Goal: Contribute content

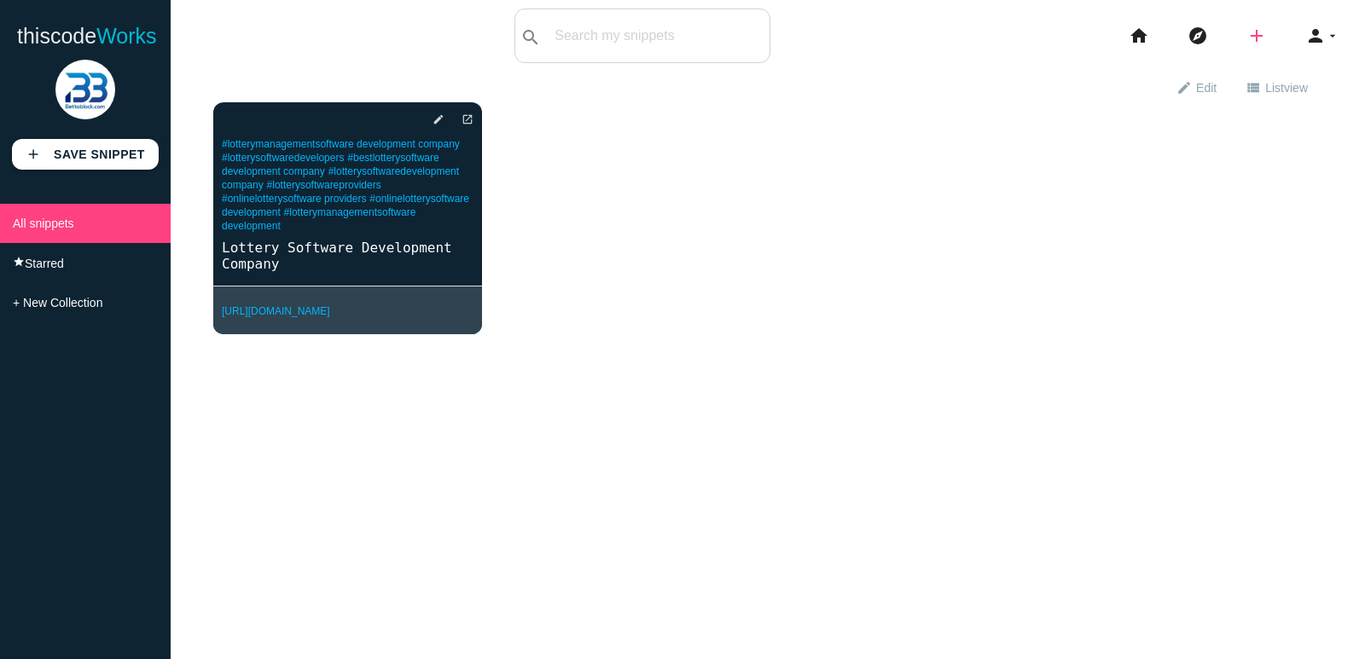
click at [1246, 37] on icon "add" at bounding box center [1256, 36] width 20 height 55
click at [1288, 78] on link "link Link" at bounding box center [1292, 73] width 119 height 43
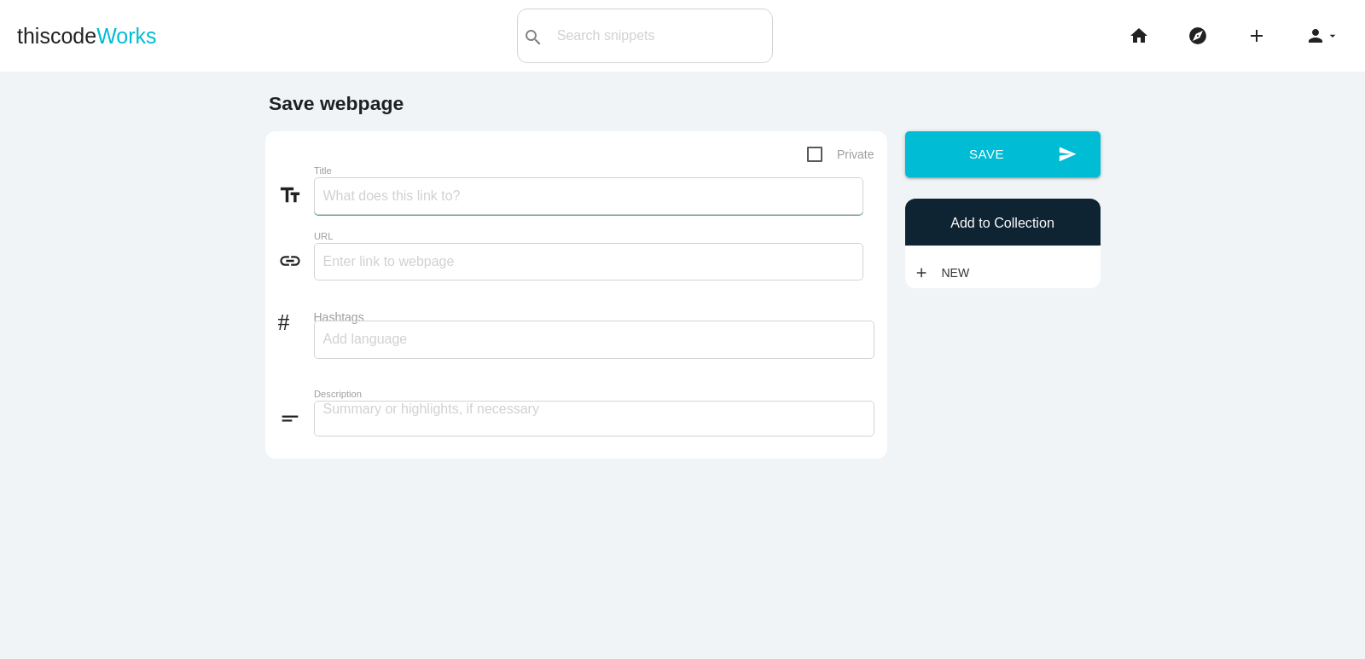
click at [408, 198] on input "Title" at bounding box center [588, 196] width 549 height 38
click at [583, 278] on input "text" at bounding box center [588, 262] width 549 height 38
paste input "https://bettoblock.com/casino-game-development-company/"
type input "[URL][DOMAIN_NAME]"
click at [415, 203] on input "Title" at bounding box center [588, 196] width 549 height 38
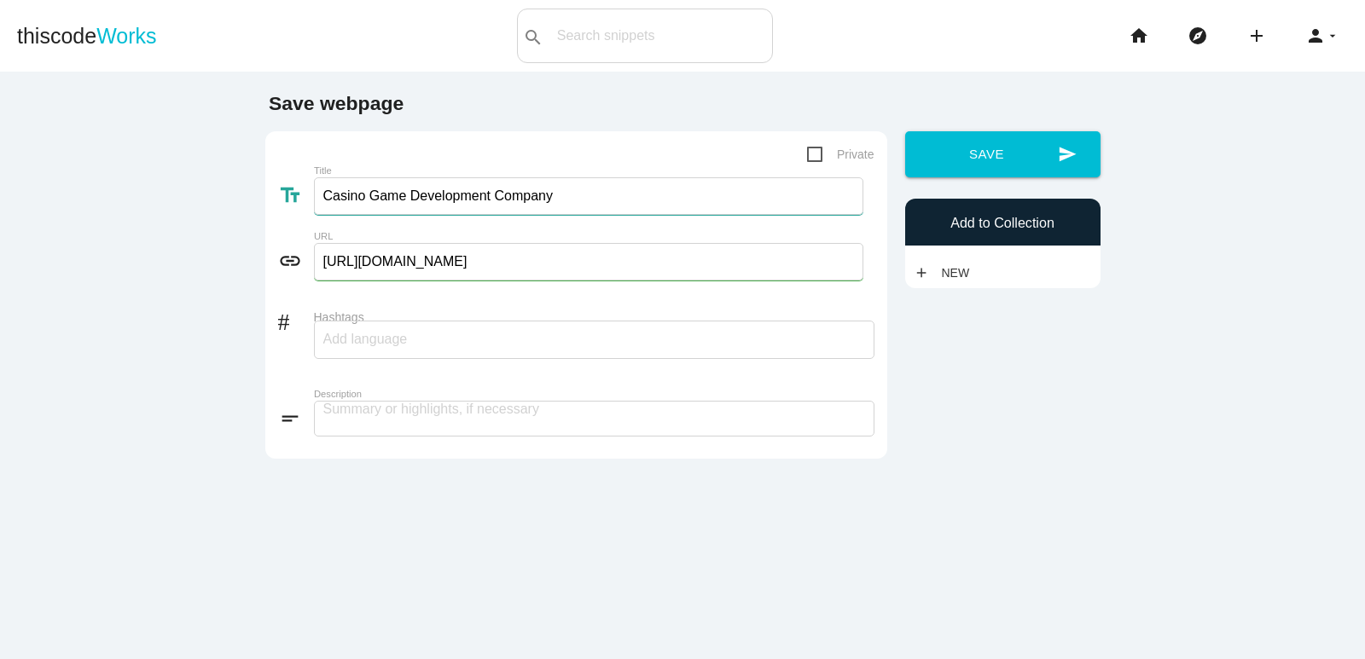
type input "Casino Game Development Company"
click at [421, 339] on div at bounding box center [594, 340] width 560 height 38
click at [525, 194] on input "Casino Game Development Company" at bounding box center [588, 196] width 549 height 38
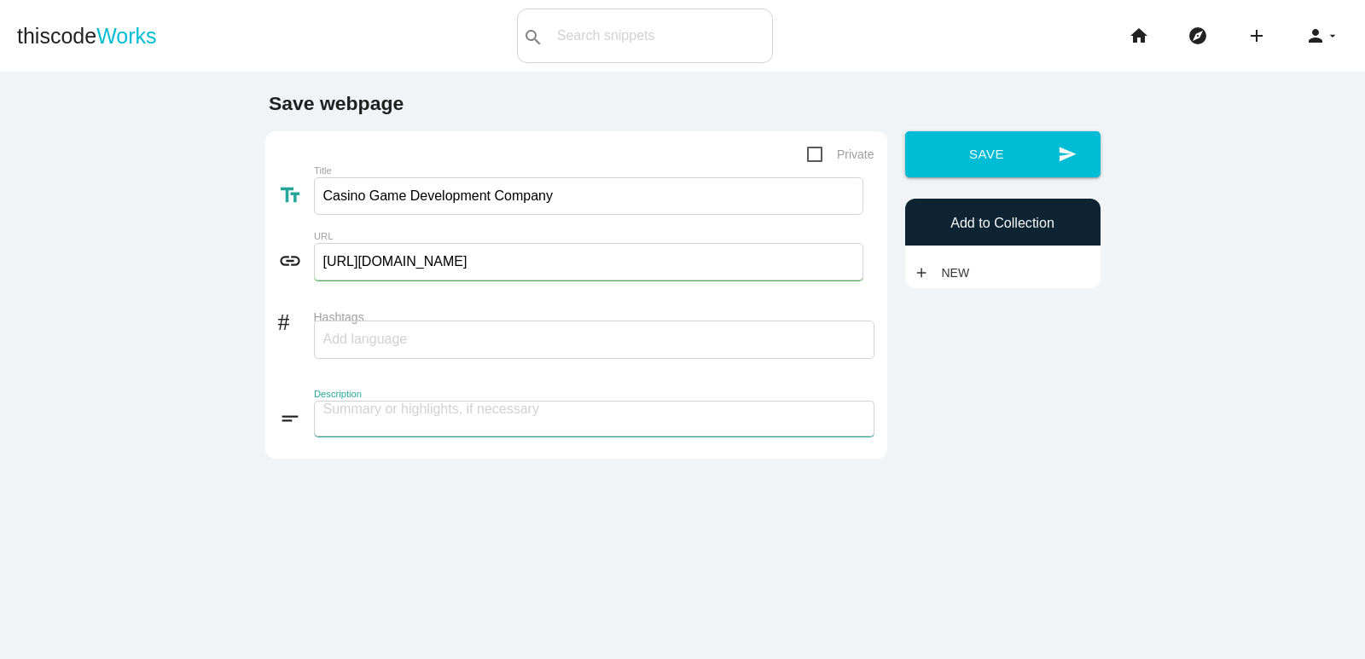
click at [379, 430] on textarea at bounding box center [594, 419] width 560 height 36
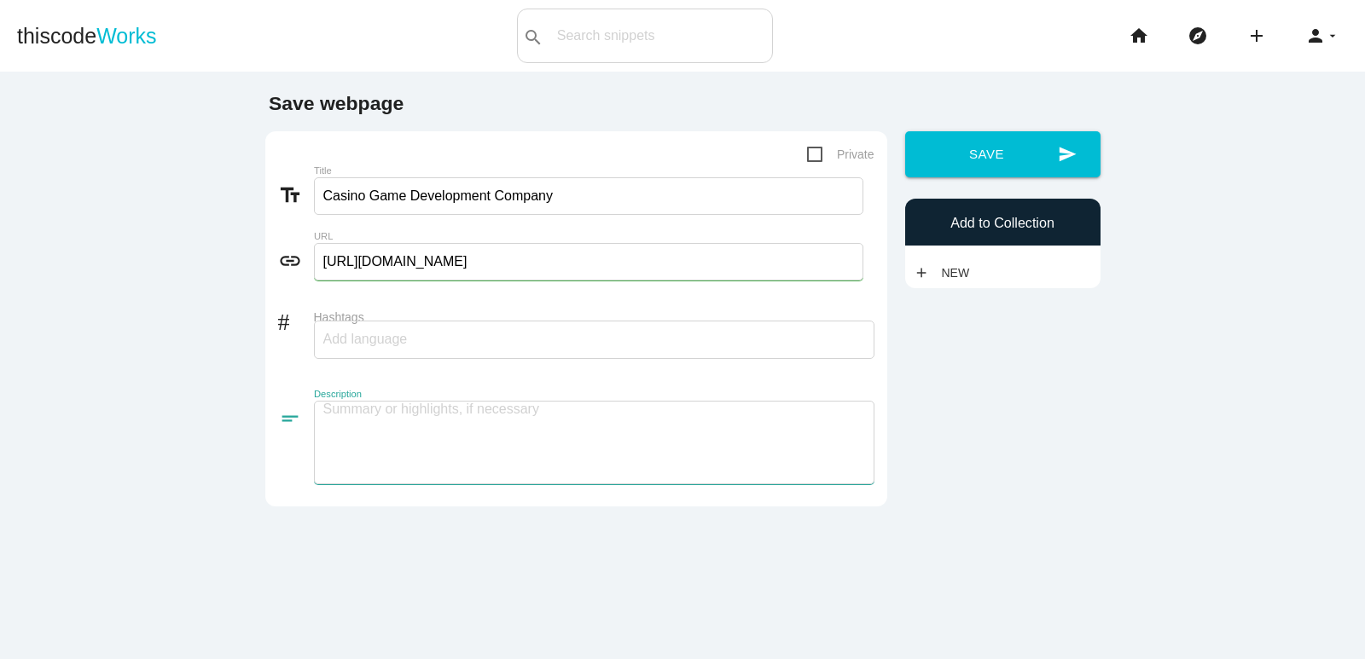
paste textarea "Bettoblock, a leading Casino Game Development Company, delivers high-quality ga…"
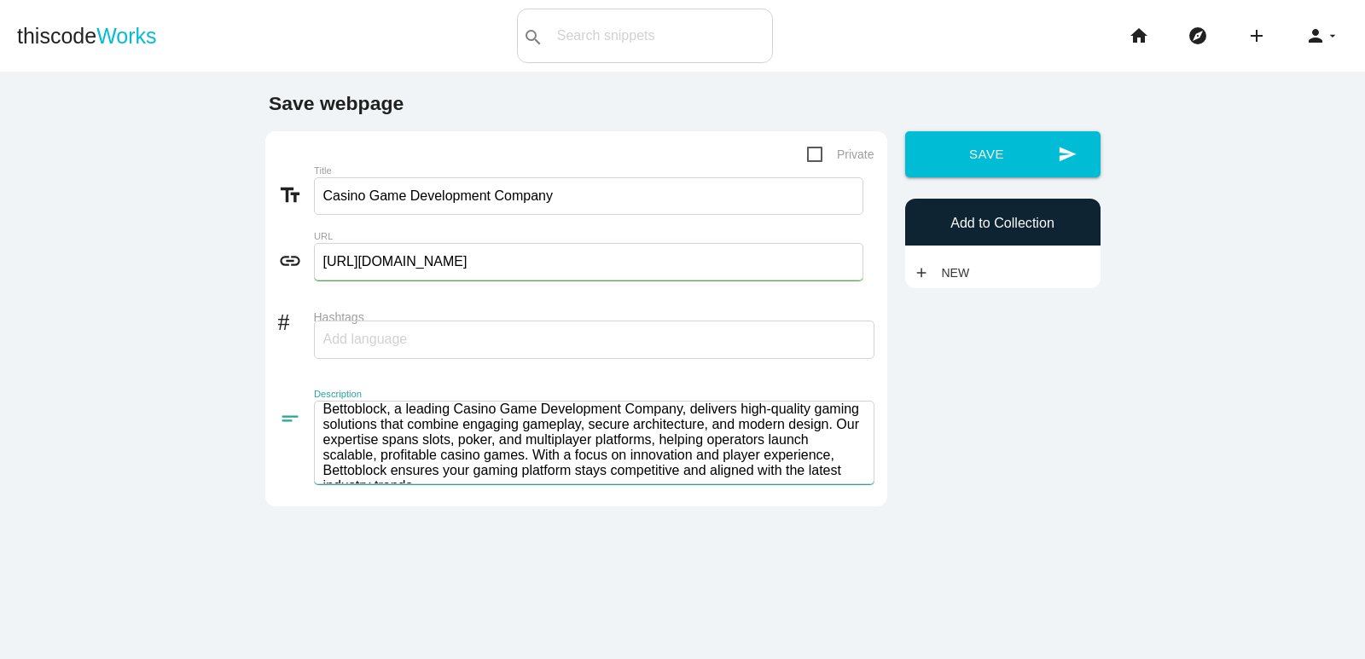
scroll to position [2, 0]
type textarea "Bettoblock, a leading Casino Game Development Company, delivers high-quality ga…"
click at [380, 347] on input "Hashtags" at bounding box center [374, 340] width 102 height 36
paste input "Casino Game development, Casino Game Development Company Casino Website develop…"
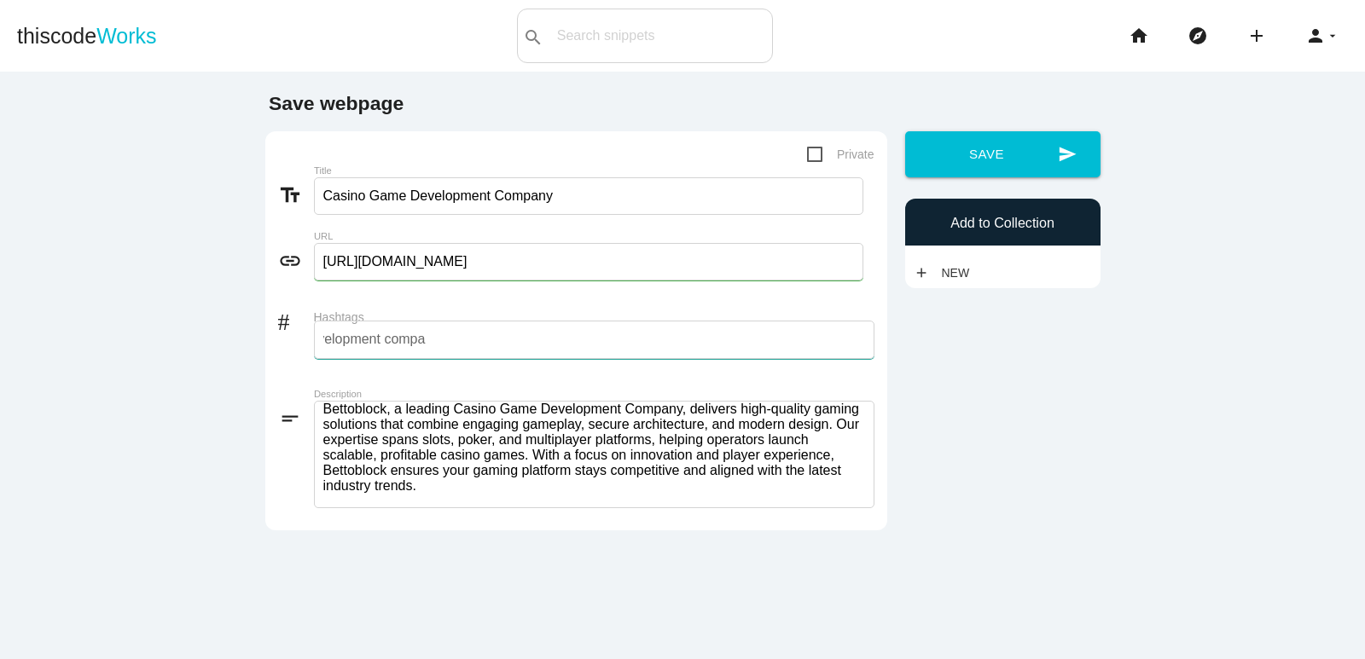
type input "Casino Game development, Casino Game Development Company Casino Website develop…"
click at [606, 354] on div "Casino Game development, Casino Game Development Company Casino Website develop…" at bounding box center [594, 340] width 560 height 38
click at [626, 356] on div "Casino Game development, Casino Game Development Company Casino Website develop…" at bounding box center [594, 340] width 560 height 38
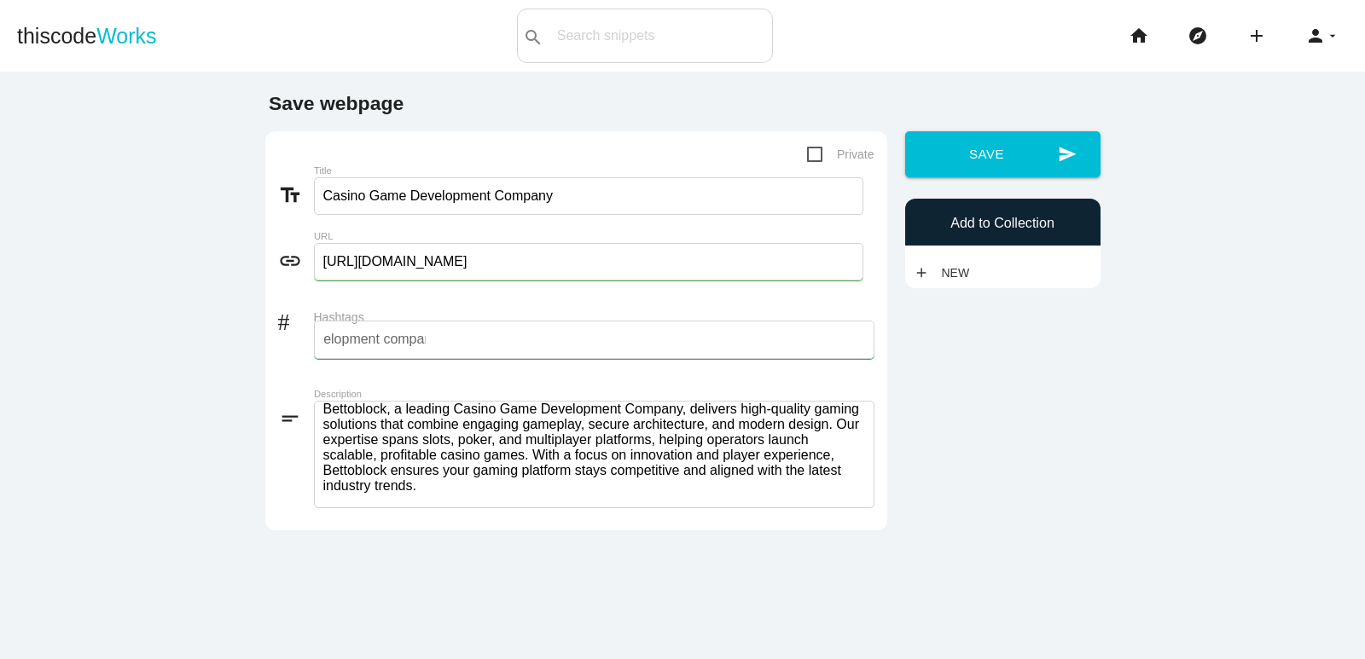
click at [634, 388] on form "Private text_fields Title Casino Game Development Company link URL https://bett…" at bounding box center [576, 331] width 596 height 374
click at [476, 350] on div "Casino Game development, Casino Game Development Company Casino Website develop…" at bounding box center [594, 340] width 560 height 38
click at [496, 380] on form "Private text_fields Title Casino Game Development Company link URL https://bett…" at bounding box center [576, 331] width 596 height 374
click at [444, 344] on div "Casino Game development, Casino Game Development Company Casino Website develop…" at bounding box center [594, 340] width 560 height 38
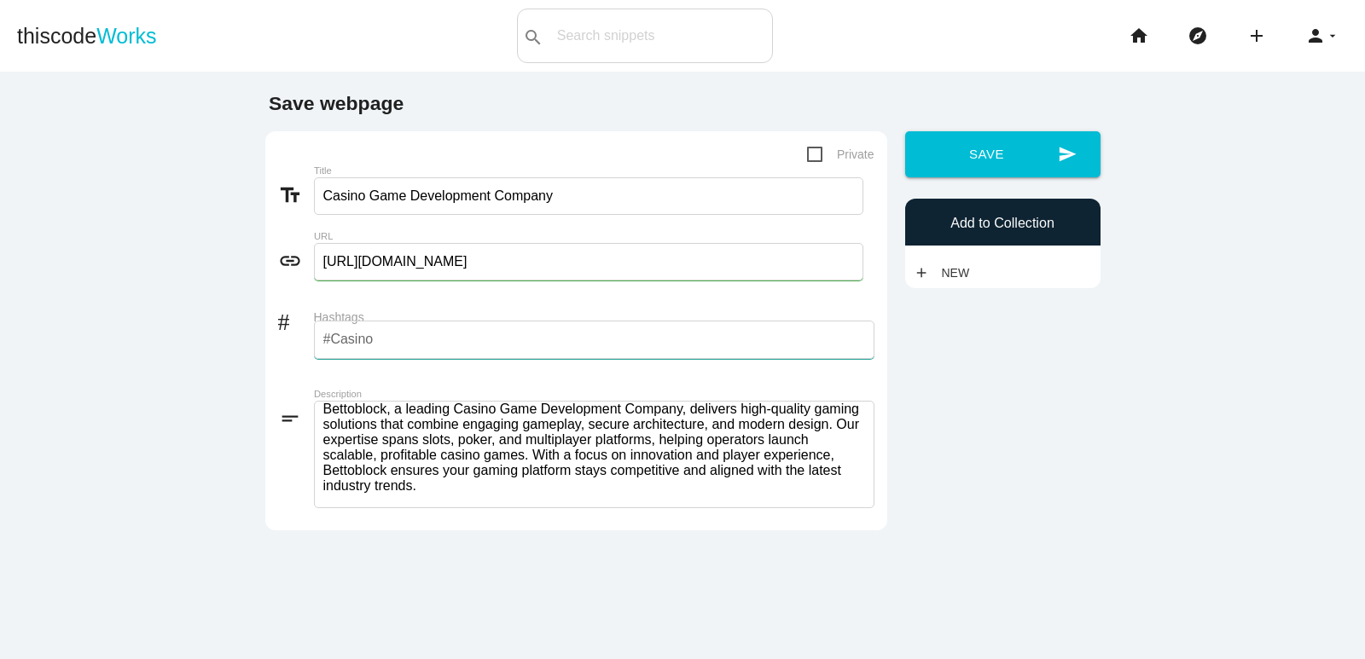
type input "#Casino"
type input "g"
type input "#casinogamedevelopment"
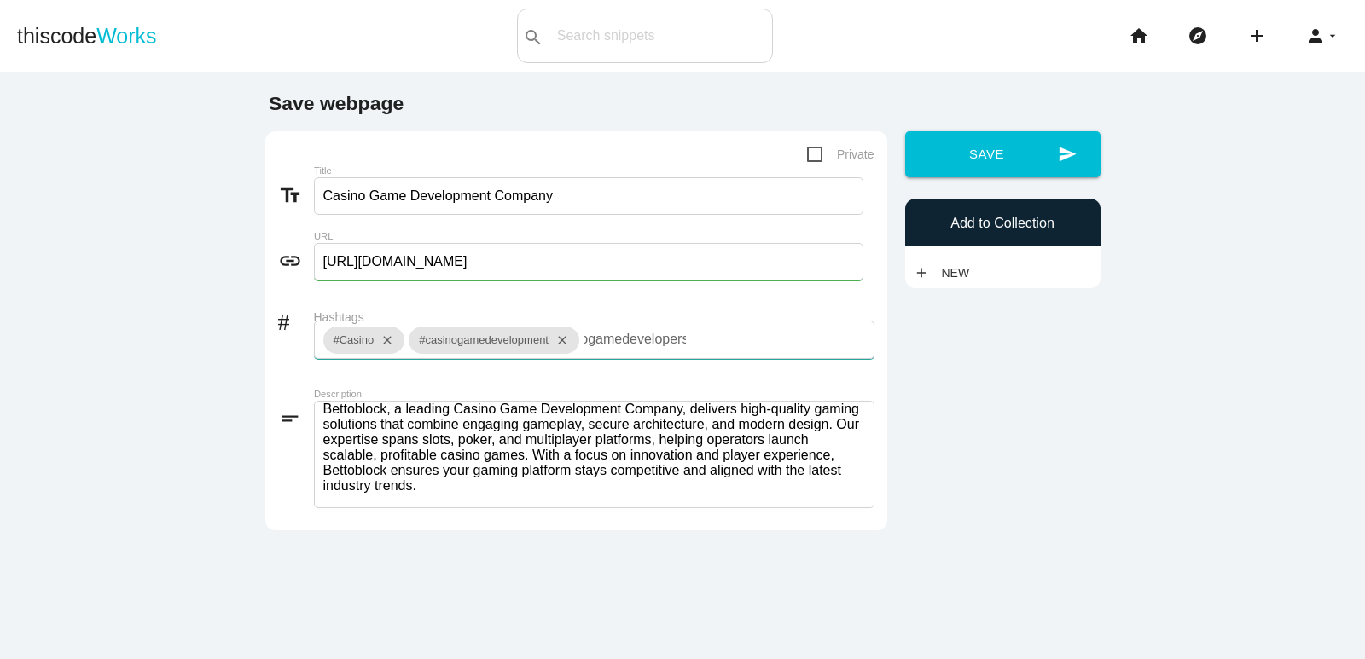
type input "#casinogamedevelopers"
type input "#casinogame"
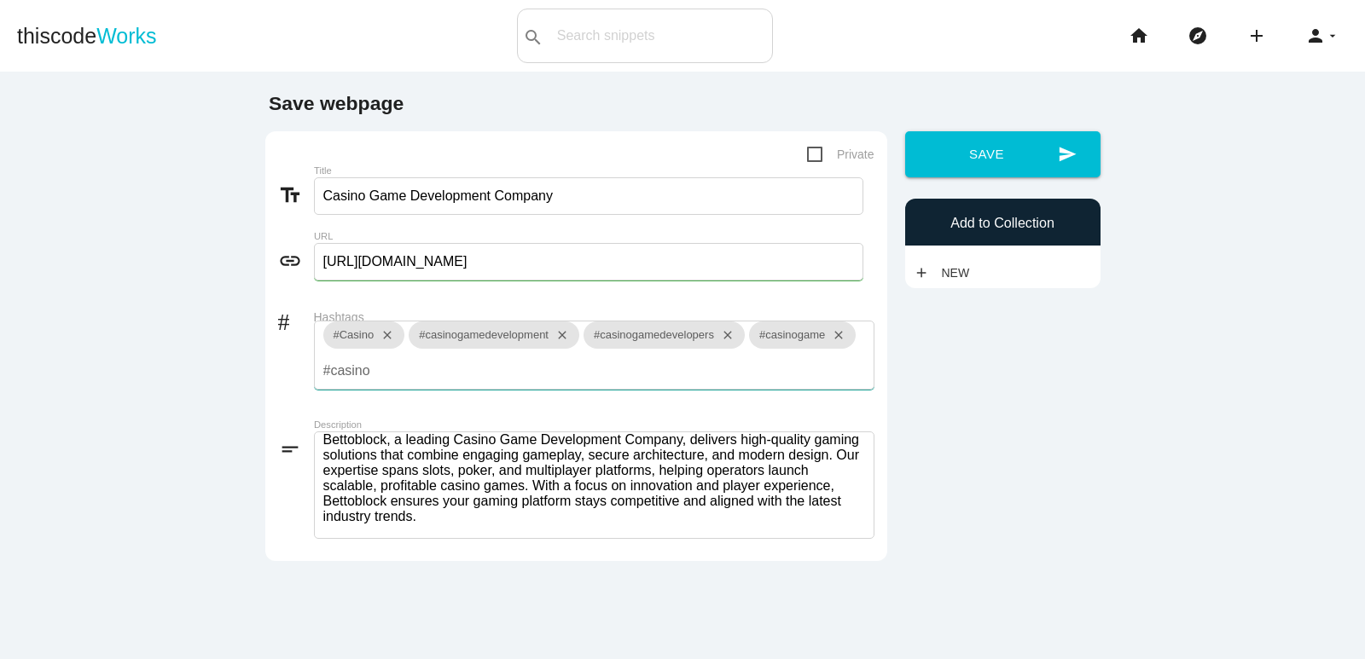
type input "#casino"
type input "g"
click at [426, 373] on input "Hashtags" at bounding box center [374, 371] width 102 height 36
type input "#casino"
type input "g"
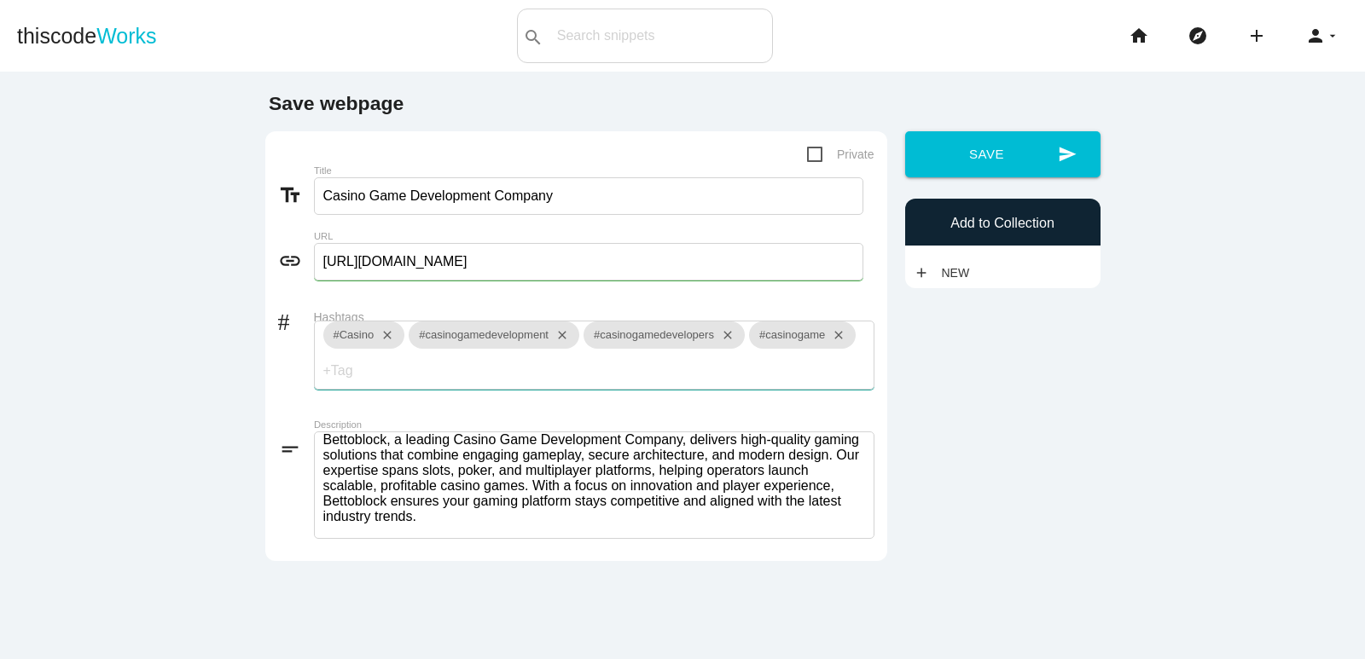
click at [426, 380] on input "Hashtags" at bounding box center [374, 371] width 102 height 36
type input "#casinogamedevelopment"
type input "casino"
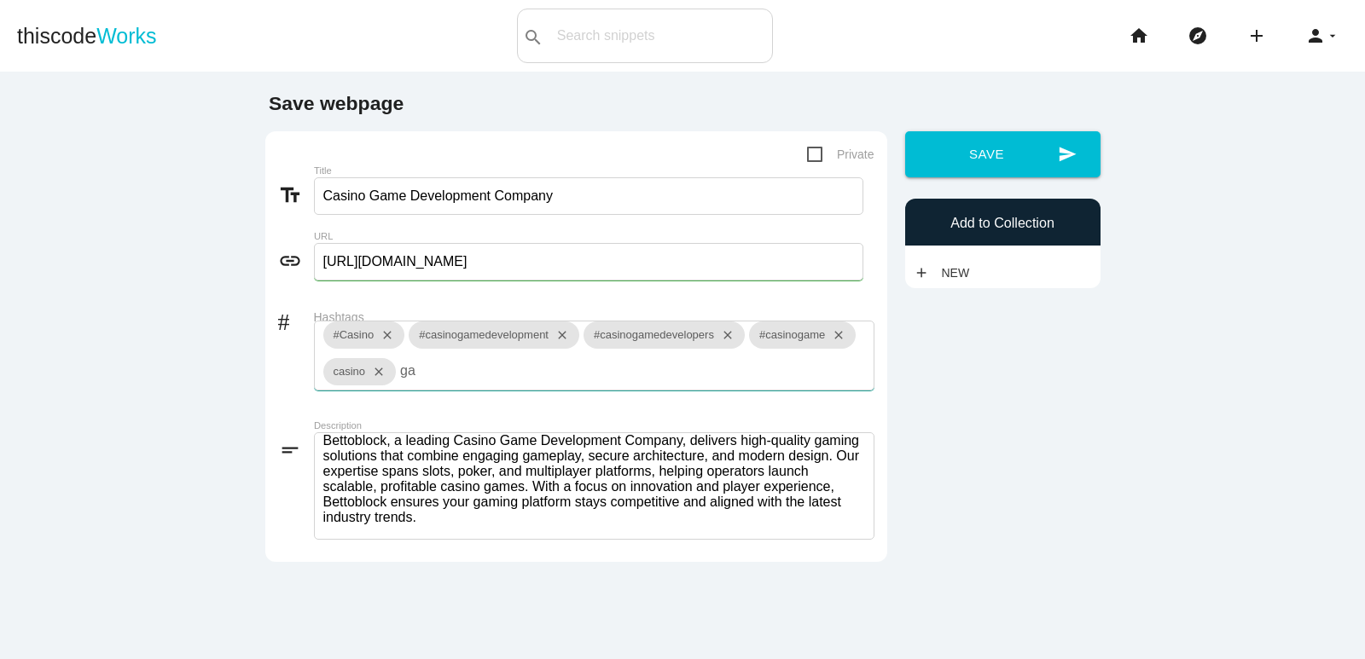
type input "g"
click at [426, 380] on input "Hashtags" at bounding box center [374, 371] width 102 height 36
type input "#casinogamedevelopmentservices"
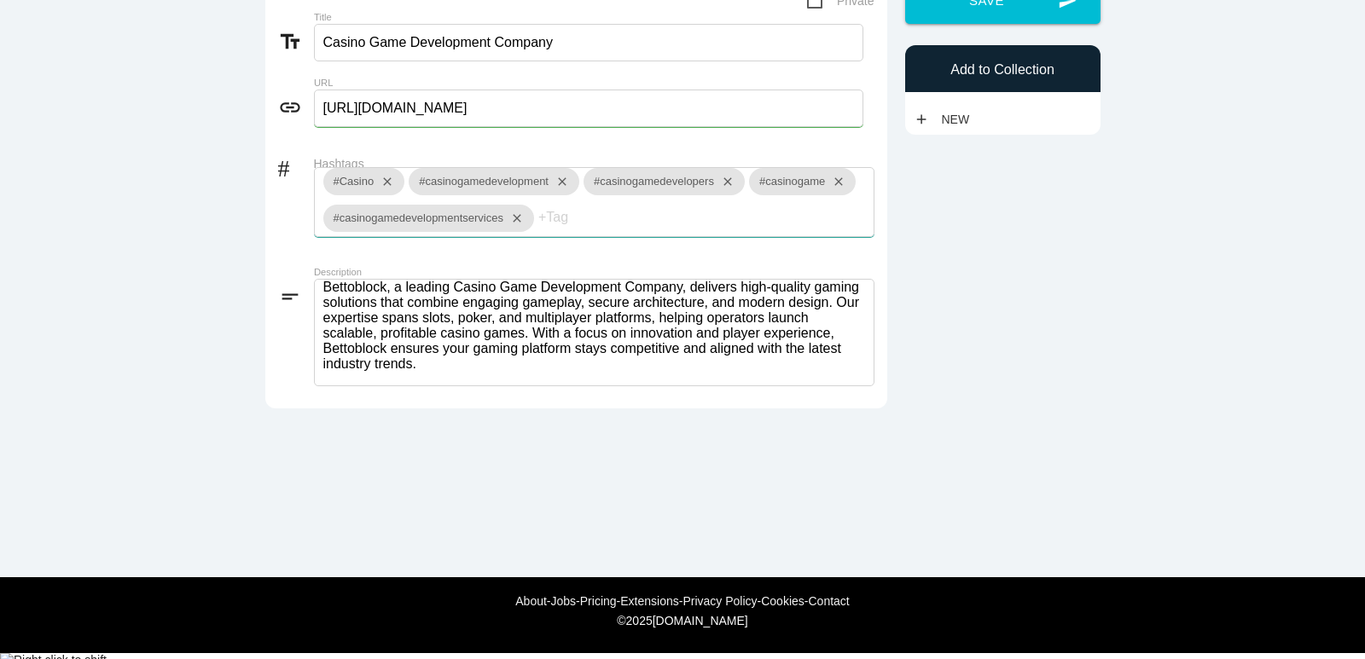
scroll to position [0, 0]
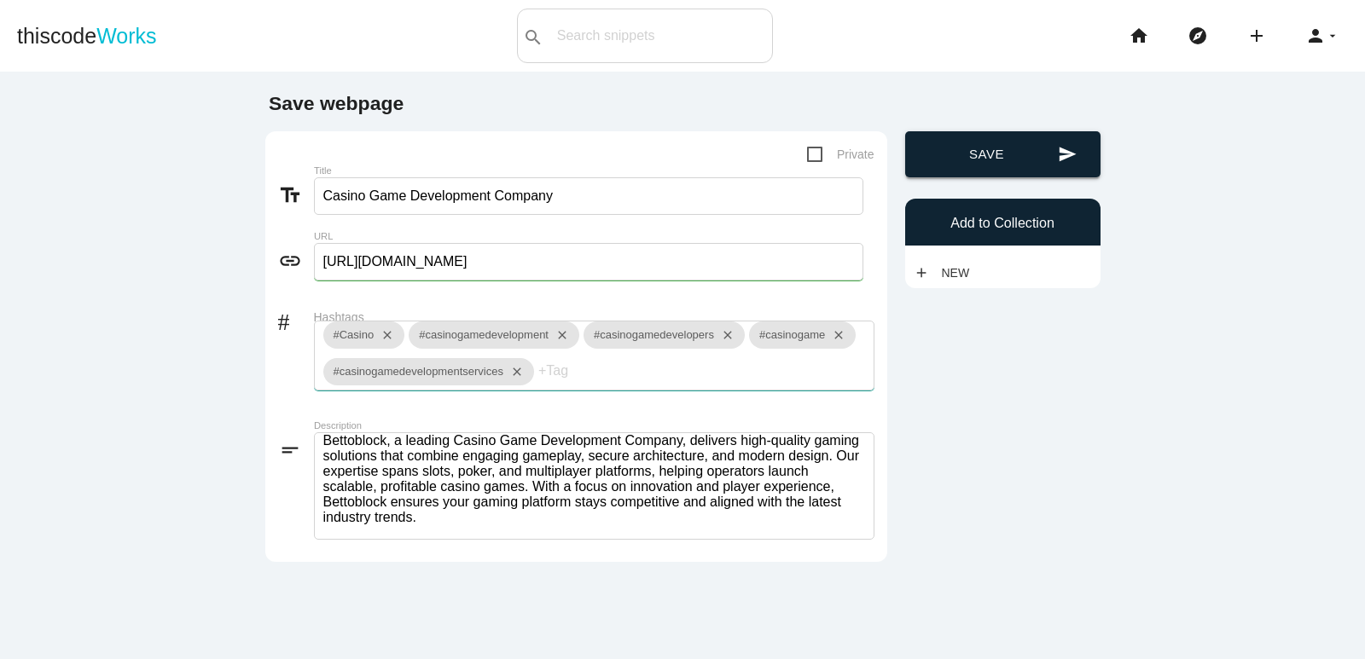
click at [1006, 147] on button "send Save" at bounding box center [1002, 154] width 195 height 46
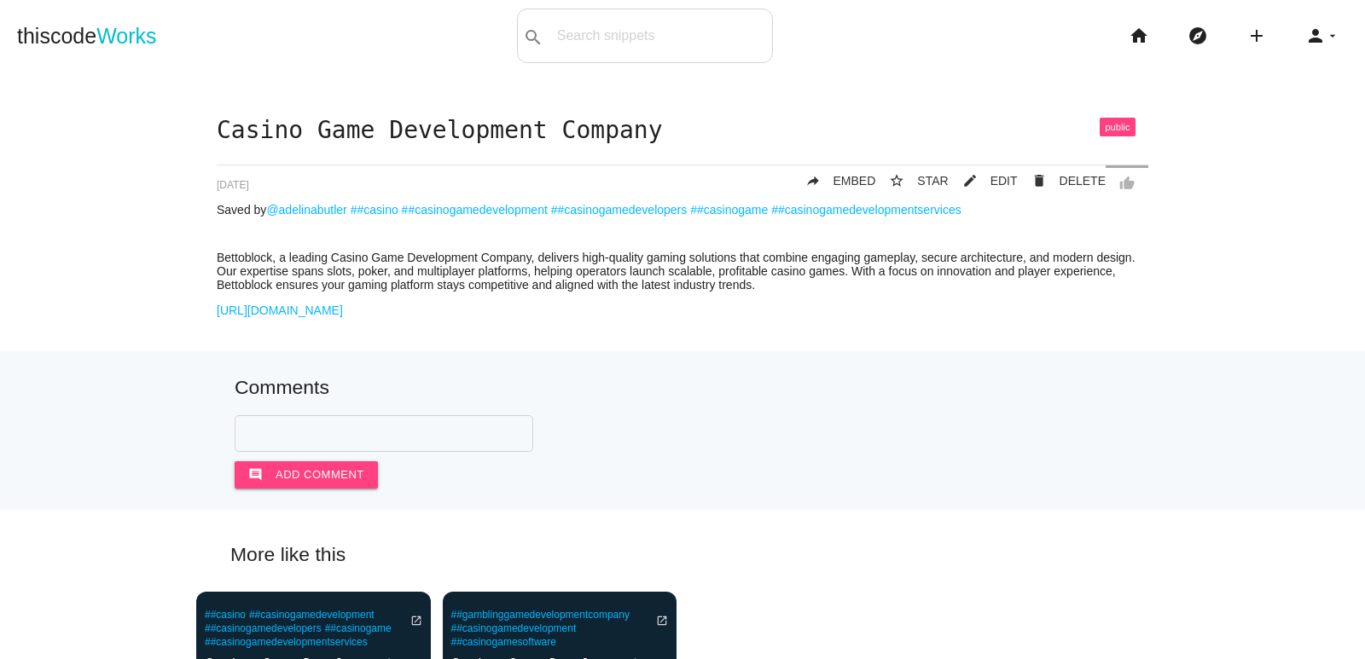
click at [1104, 129] on span at bounding box center [1117, 127] width 36 height 19
